Goal: Task Accomplishment & Management: Complete application form

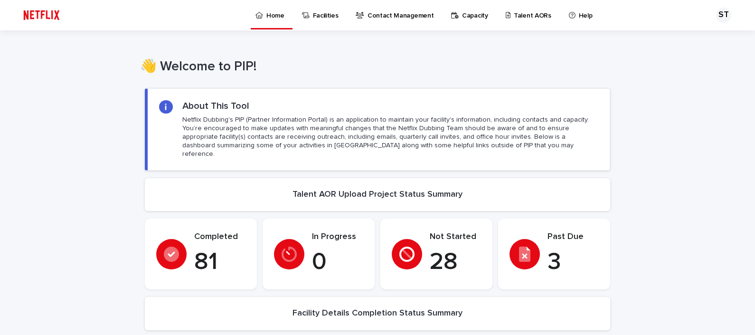
click at [514, 15] on p "Talent AORs" at bounding box center [533, 10] width 38 height 20
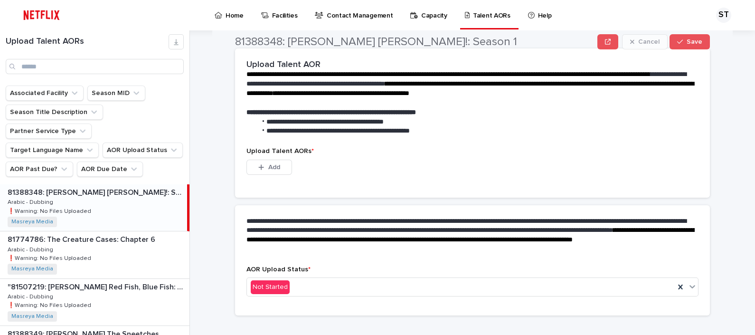
scroll to position [234, 0]
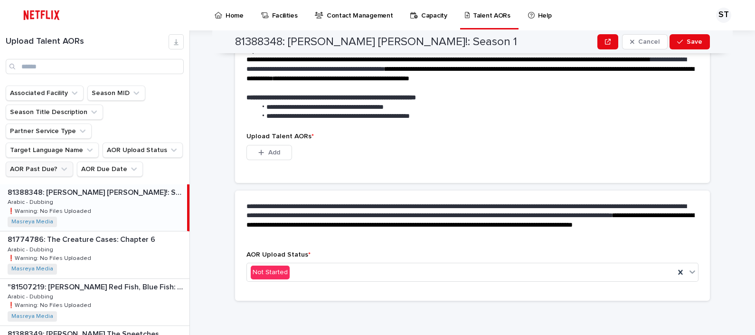
click at [34, 162] on button "AOR Past Due?" at bounding box center [39, 169] width 67 height 15
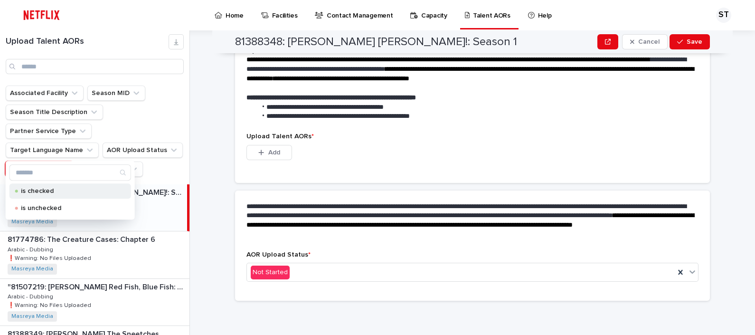
click at [47, 190] on p "is checked" at bounding box center [68, 191] width 95 height 7
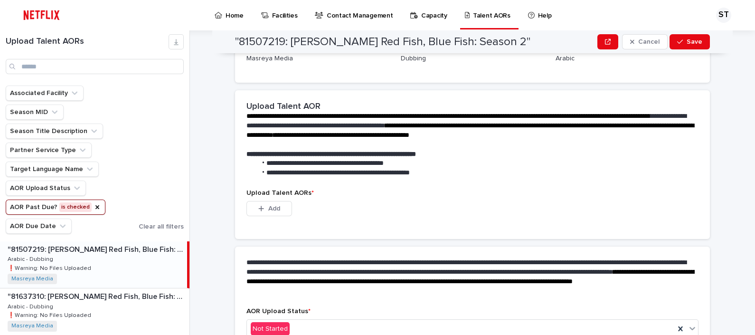
click at [126, 268] on div ""81507219: [PERSON_NAME] Red Fish, Blue Fish: Season 2" "81507219: [PERSON_NAME…" at bounding box center [93, 264] width 187 height 47
click at [121, 302] on div ""81637310: [PERSON_NAME] Red Fish, Blue Fish: Season 3" "81637310: [PERSON_NAME…" at bounding box center [95, 311] width 190 height 47
click at [124, 276] on div ""81507219: [PERSON_NAME] Red Fish, Blue Fish: Season 2" "81507219: [PERSON_NAME…" at bounding box center [95, 264] width 190 height 47
click at [121, 299] on p ""81637310: [PERSON_NAME] Red Fish, Blue Fish: Season 3"" at bounding box center [98, 295] width 180 height 11
click at [111, 303] on div ""81637310: [PERSON_NAME] Red Fish, Blue Fish: Season 3" "81637310: [PERSON_NAME…" at bounding box center [93, 311] width 187 height 47
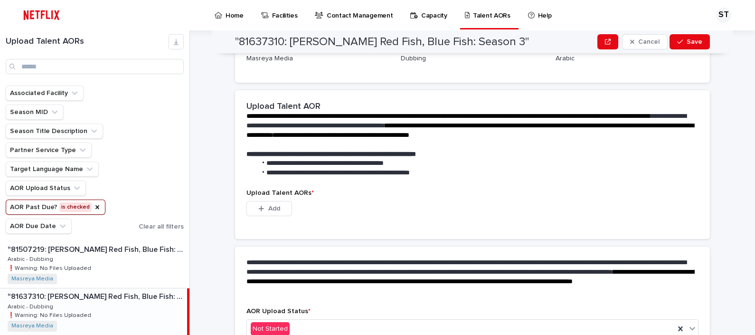
click at [123, 297] on p ""81637310: [PERSON_NAME] Red Fish, Blue Fish: Season 3"" at bounding box center [97, 295] width 178 height 11
click at [124, 257] on div ""81507219: [PERSON_NAME] Red Fish, Blue Fish: Season 2" "81507219: [PERSON_NAME…" at bounding box center [95, 264] width 190 height 47
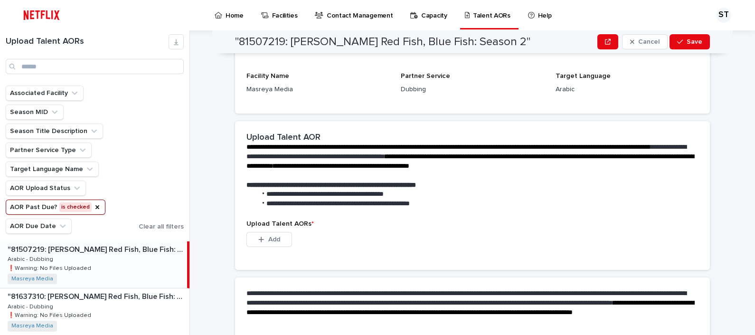
scroll to position [202, 0]
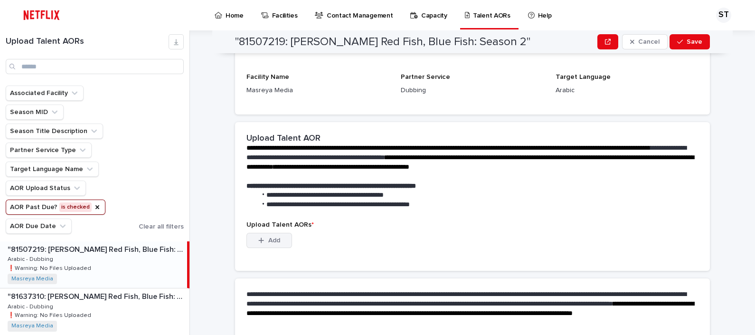
click at [270, 237] on span "Add" at bounding box center [274, 240] width 12 height 7
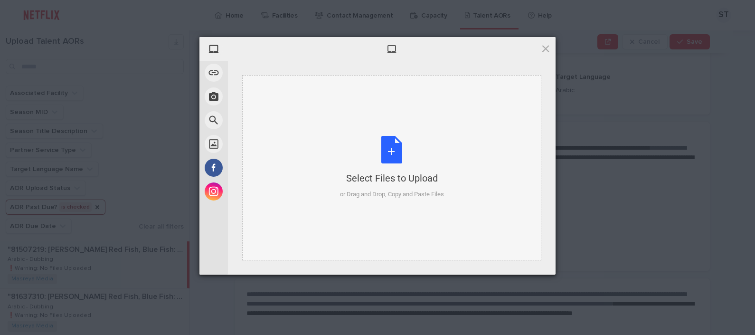
click at [398, 141] on div "Select Files to Upload or Drag and Drop, Copy and Paste Files" at bounding box center [392, 167] width 104 height 63
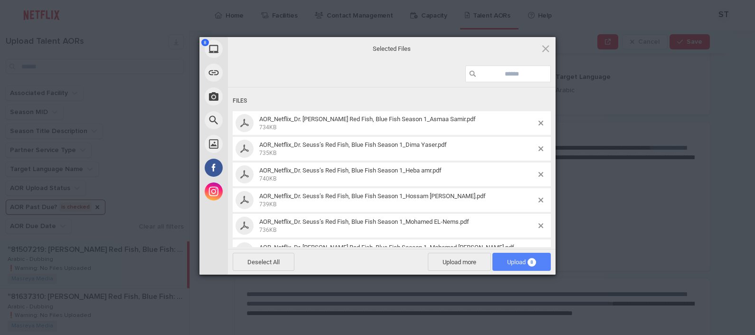
click at [520, 259] on span "Upload 8" at bounding box center [521, 261] width 29 height 7
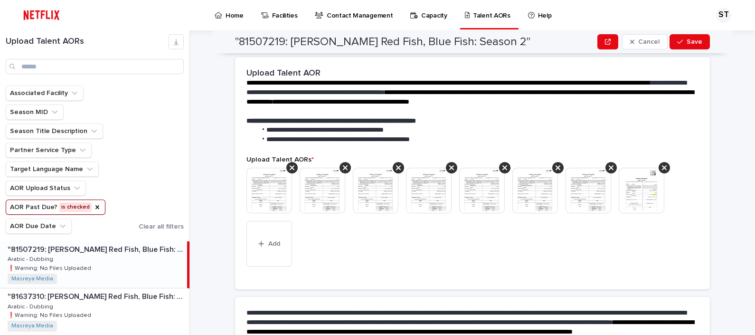
scroll to position [318, 0]
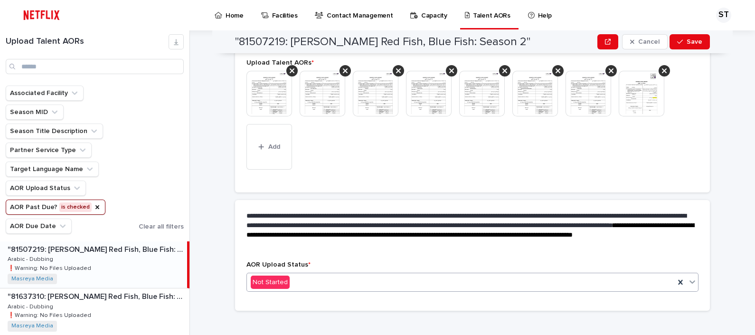
click at [402, 277] on div "Not Started" at bounding box center [461, 283] width 428 height 16
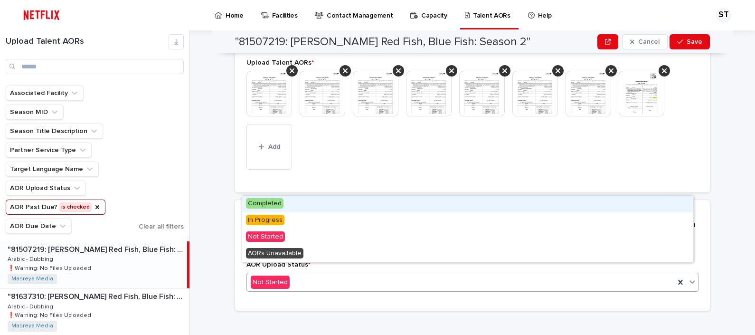
click at [319, 200] on div "Completed" at bounding box center [467, 204] width 451 height 17
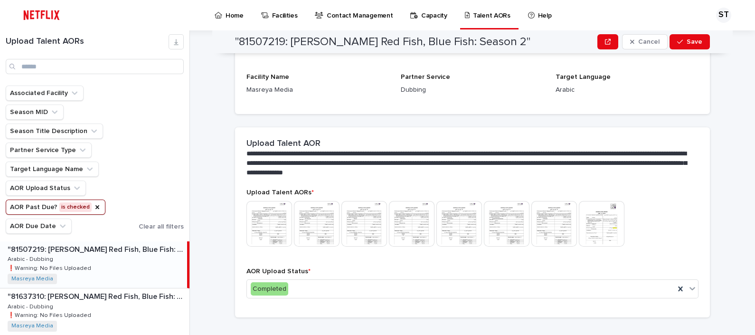
scroll to position [211, 0]
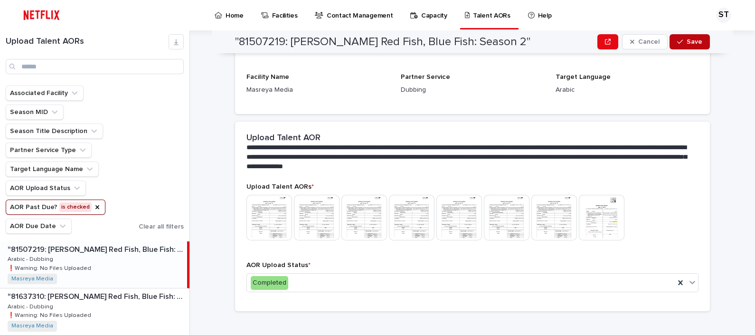
click at [682, 38] on button "Save" at bounding box center [690, 41] width 40 height 15
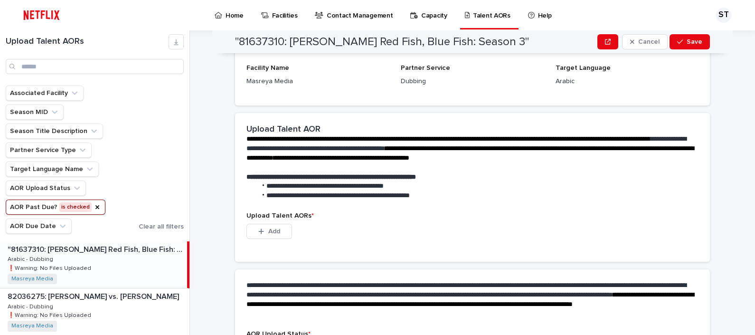
click at [117, 261] on div ""81637310: [PERSON_NAME] Red Fish, Blue Fish: Season 3" "81637310: [PERSON_NAME…" at bounding box center [93, 264] width 187 height 47
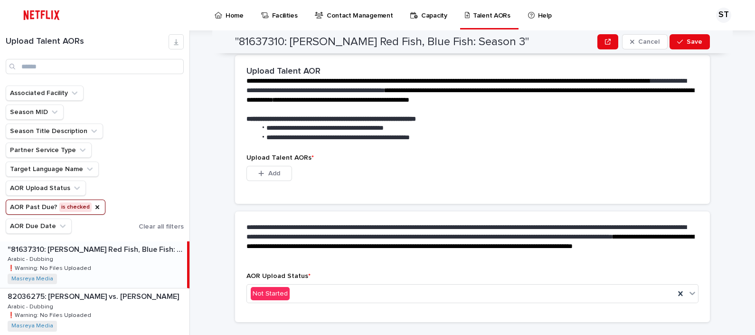
scroll to position [280, 0]
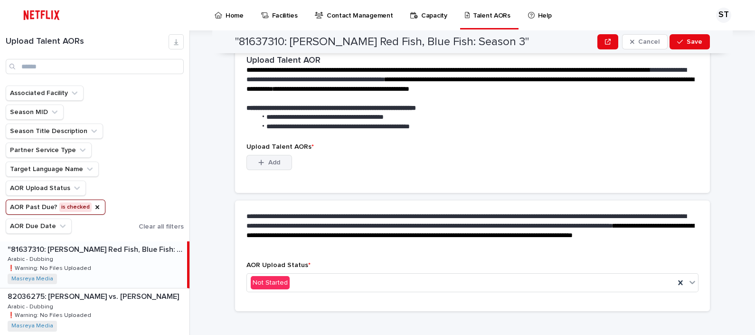
click at [270, 159] on span "Add" at bounding box center [274, 162] width 12 height 7
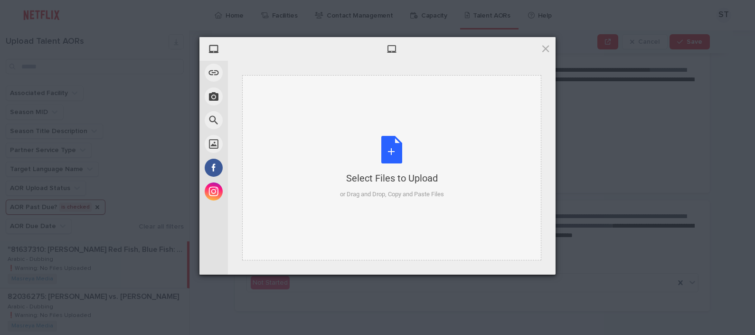
click at [404, 168] on div "Select Files to Upload or Drag and Drop, Copy and Paste Files" at bounding box center [392, 167] width 104 height 63
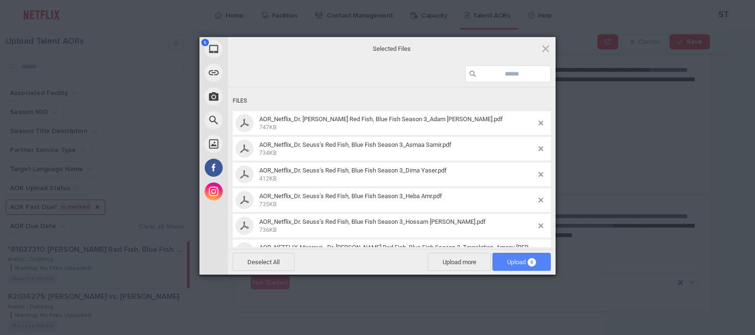
click at [511, 261] on span "Upload 6" at bounding box center [521, 261] width 29 height 7
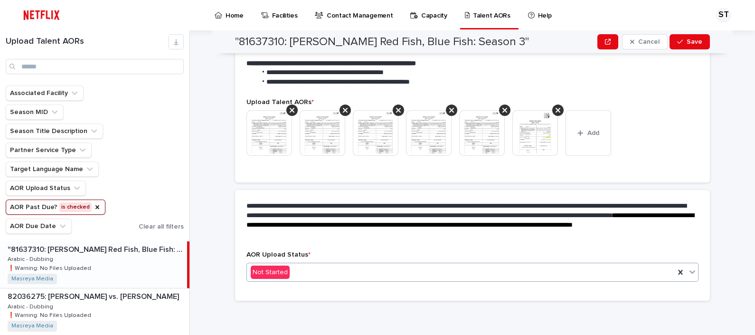
scroll to position [268, 0]
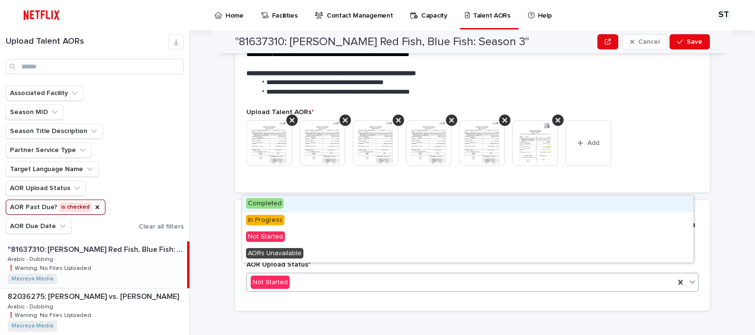
click at [352, 275] on div "Not Started" at bounding box center [461, 283] width 428 height 16
click at [323, 202] on div "Completed" at bounding box center [467, 204] width 451 height 17
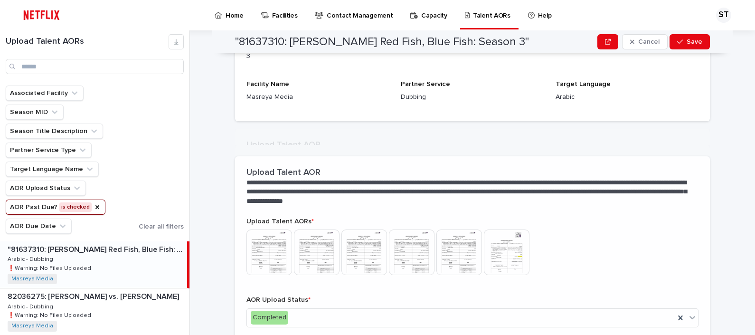
scroll to position [211, 0]
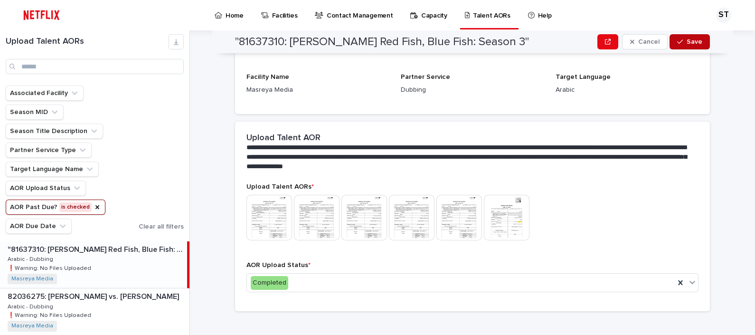
click at [687, 41] on span "Save" at bounding box center [695, 41] width 16 height 7
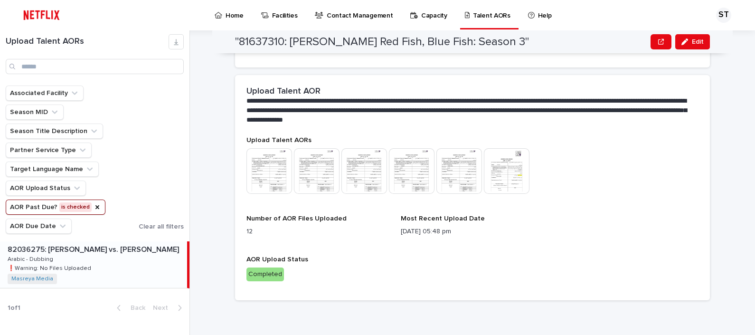
scroll to position [201, 0]
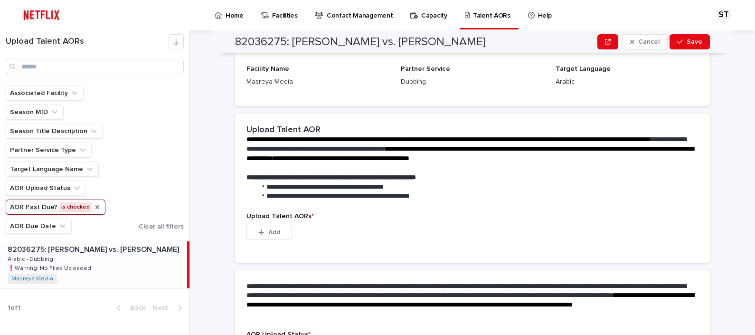
click at [94, 205] on icon "AOR Past Due?" at bounding box center [98, 207] width 8 height 8
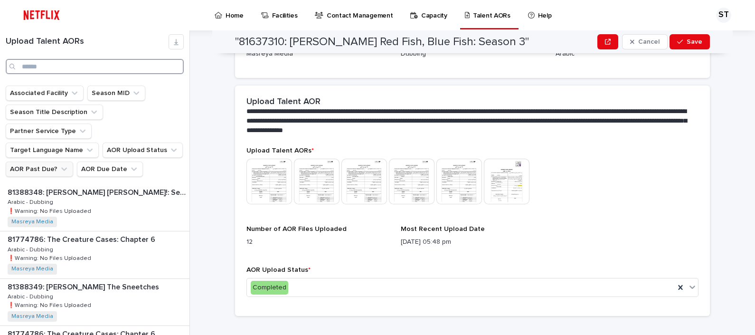
click at [73, 63] on input "Search" at bounding box center [95, 66] width 178 height 15
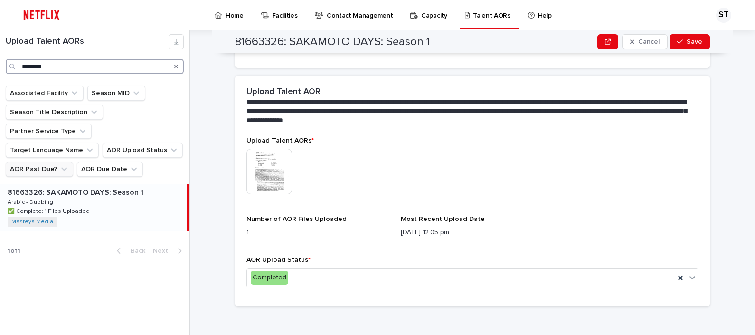
type input "********"
